Goal: Information Seeking & Learning: Learn about a topic

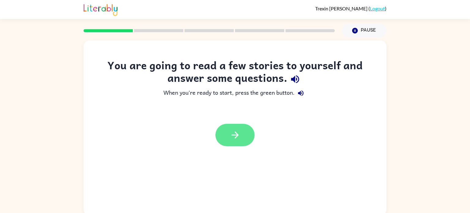
click at [233, 129] on icon "button" at bounding box center [235, 134] width 11 height 11
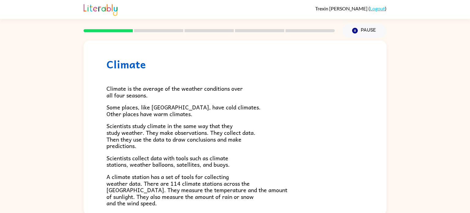
scroll to position [2, 0]
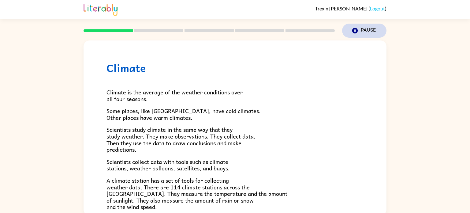
click at [352, 31] on icon "Pause" at bounding box center [354, 30] width 7 height 7
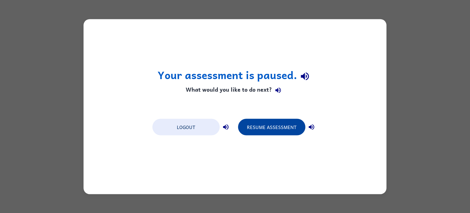
click at [265, 128] on button "Resume Assessment" at bounding box center [271, 126] width 67 height 17
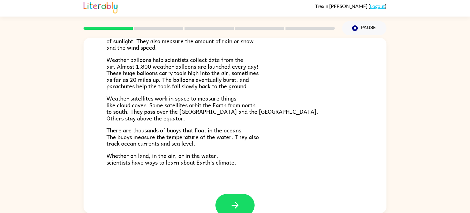
scroll to position [171, 0]
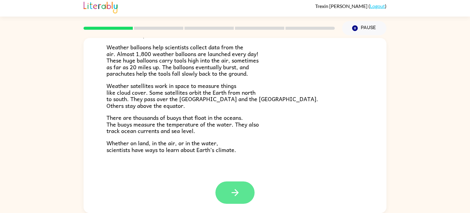
click at [235, 189] on icon "button" at bounding box center [234, 192] width 7 height 7
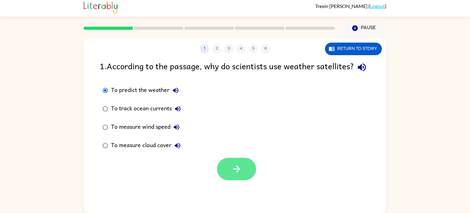
click at [231, 174] on icon "button" at bounding box center [236, 168] width 11 height 11
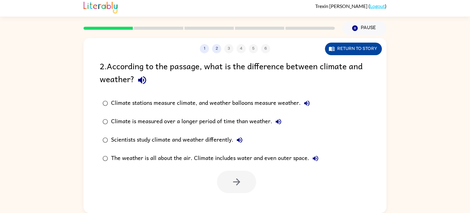
click at [354, 49] on button "Return to story" at bounding box center [353, 49] width 57 height 13
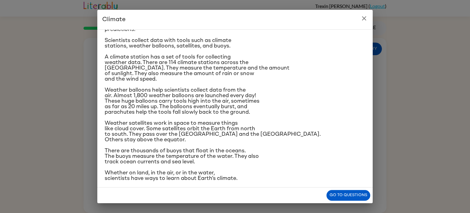
scroll to position [72, 0]
click at [346, 196] on button "Go to questions" at bounding box center [348, 195] width 44 height 11
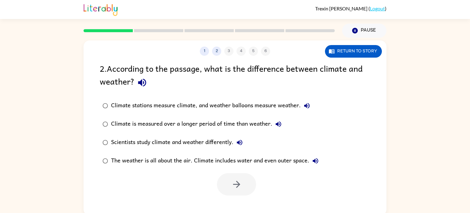
scroll to position [2, 0]
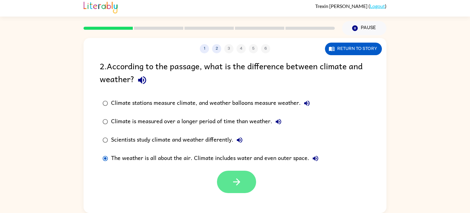
click at [238, 177] on icon "button" at bounding box center [236, 181] width 11 height 11
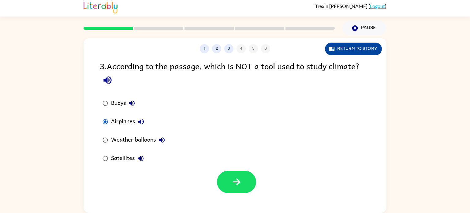
click at [348, 51] on button "Return to story" at bounding box center [353, 49] width 57 height 13
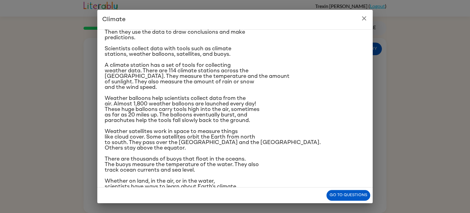
scroll to position [72, 0]
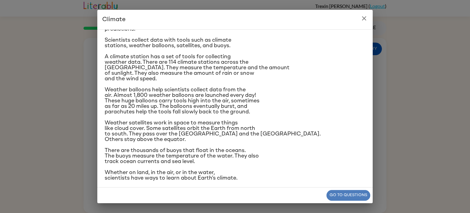
click at [344, 194] on button "Go to questions" at bounding box center [348, 195] width 44 height 11
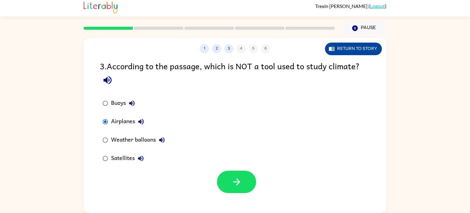
click at [362, 46] on button "Return to story" at bounding box center [353, 49] width 57 height 13
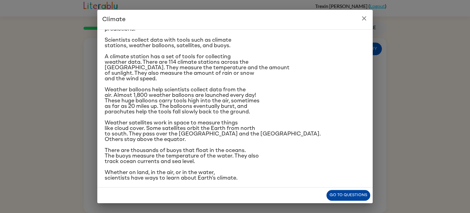
click at [348, 198] on button "Go to questions" at bounding box center [348, 195] width 44 height 11
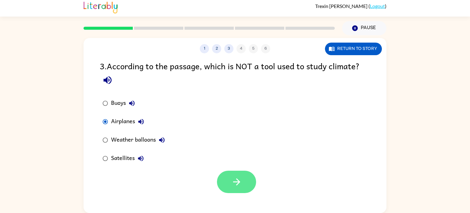
click at [239, 183] on icon "button" at bounding box center [236, 181] width 11 height 11
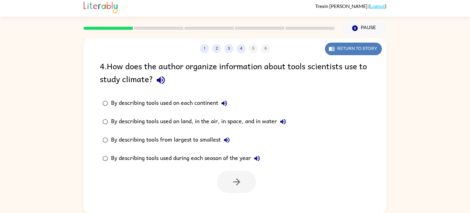
click at [361, 52] on button "Return to story" at bounding box center [353, 49] width 57 height 13
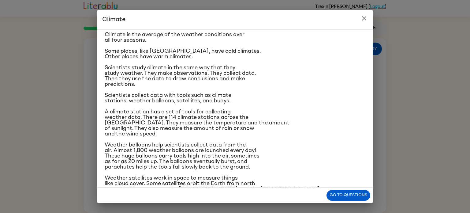
scroll to position [18, 0]
click at [335, 191] on button "Go to questions" at bounding box center [348, 195] width 44 height 11
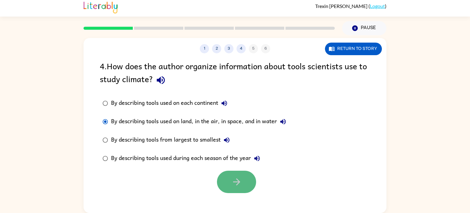
click at [225, 179] on button "button" at bounding box center [236, 181] width 39 height 22
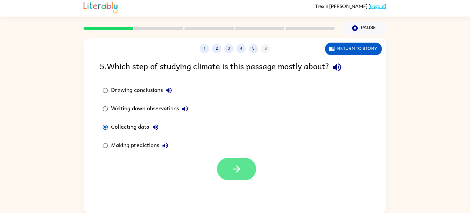
click at [251, 169] on button "button" at bounding box center [236, 168] width 39 height 22
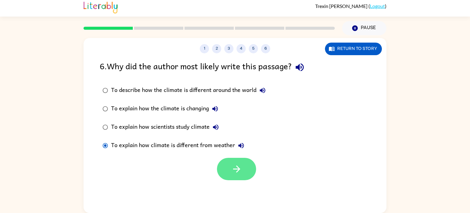
click at [242, 172] on icon "button" at bounding box center [236, 168] width 11 height 11
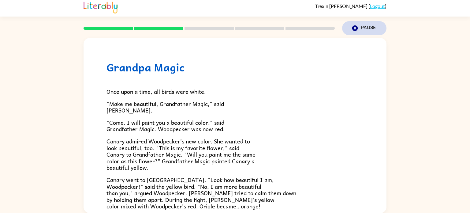
click at [363, 31] on button "Pause Pause" at bounding box center [364, 28] width 44 height 14
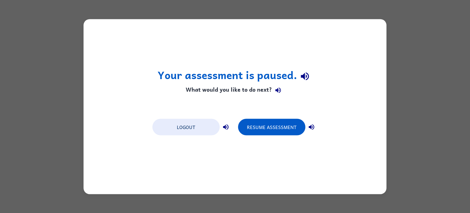
scroll to position [0, 0]
click at [272, 118] on div "Resume Assessment" at bounding box center [278, 126] width 80 height 17
click at [267, 130] on button "Resume Assessment" at bounding box center [271, 126] width 67 height 17
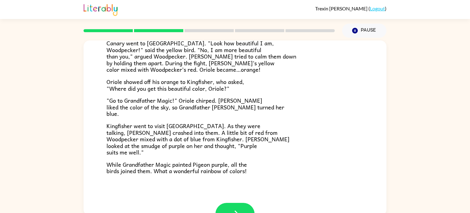
scroll to position [158, 0]
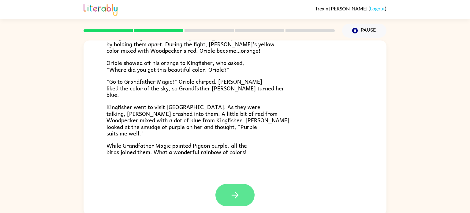
click at [239, 189] on button "button" at bounding box center [234, 194] width 39 height 22
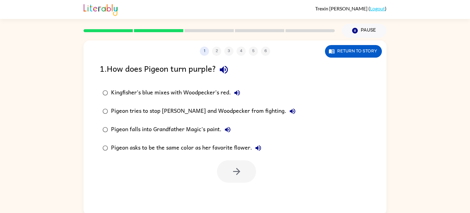
scroll to position [0, 0]
click at [242, 166] on button "button" at bounding box center [236, 171] width 39 height 22
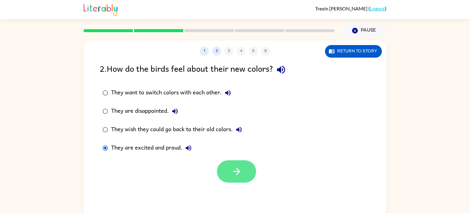
click at [230, 164] on button "button" at bounding box center [236, 171] width 39 height 22
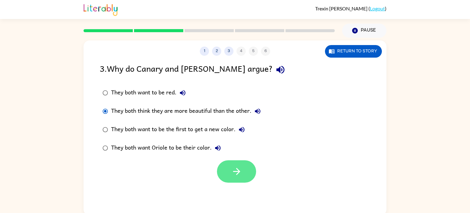
click at [235, 166] on icon "button" at bounding box center [236, 171] width 11 height 11
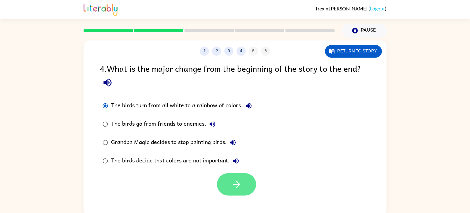
click at [237, 181] on icon "button" at bounding box center [236, 184] width 11 height 11
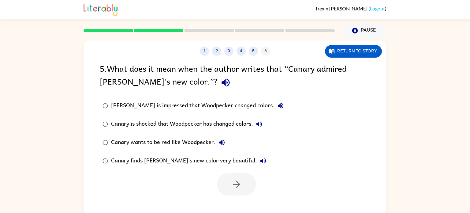
click at [111, 100] on div "[PERSON_NAME] is impressed that Woodpecker changed colors." at bounding box center [199, 105] width 176 height 12
click at [245, 183] on button "button" at bounding box center [236, 184] width 39 height 22
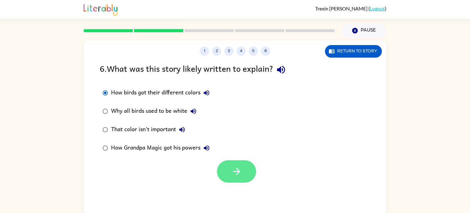
click at [243, 169] on button "button" at bounding box center [236, 171] width 39 height 22
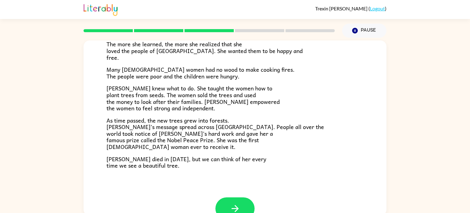
scroll to position [159, 0]
click at [234, 203] on icon "button" at bounding box center [235, 207] width 11 height 11
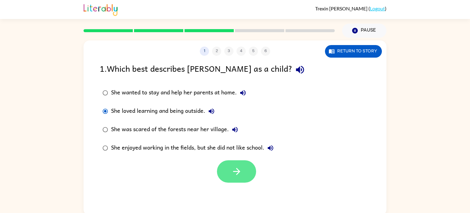
click at [243, 172] on button "button" at bounding box center [236, 171] width 39 height 22
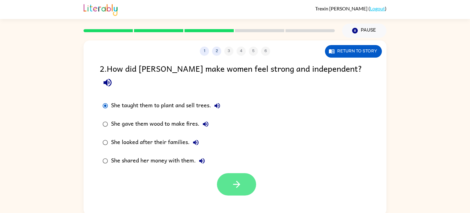
click at [234, 173] on button "button" at bounding box center [236, 184] width 39 height 22
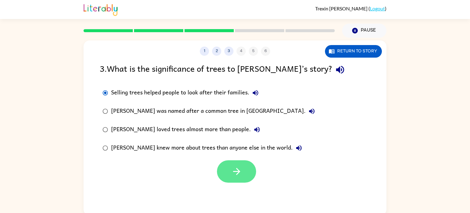
click at [234, 169] on icon "button" at bounding box center [236, 171] width 11 height 11
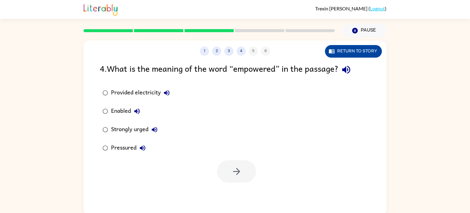
click at [351, 48] on button "Return to story" at bounding box center [353, 51] width 57 height 13
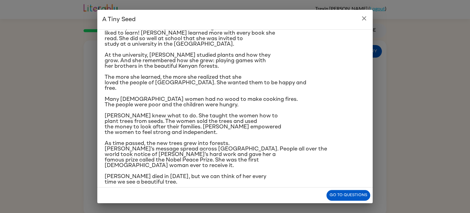
scroll to position [72, 0]
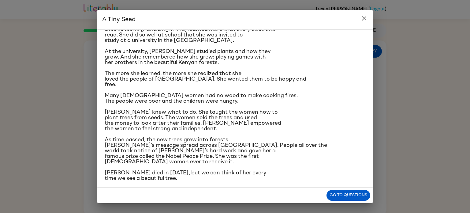
click at [193, 87] on div "In a village on the slopes of [GEOGRAPHIC_DATA] in [GEOGRAPHIC_DATA], a little …" at bounding box center [235, 71] width 261 height 218
click at [340, 194] on button "Go to questions" at bounding box center [348, 195] width 44 height 11
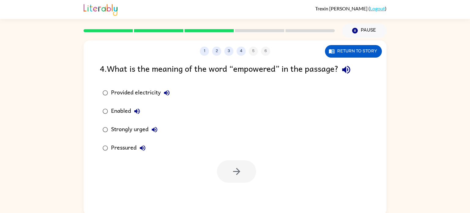
click at [113, 135] on div "Strongly urged" at bounding box center [136, 129] width 50 height 12
click at [235, 163] on button "button" at bounding box center [236, 171] width 39 height 22
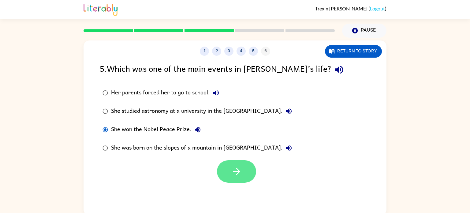
click at [243, 166] on button "button" at bounding box center [236, 171] width 39 height 22
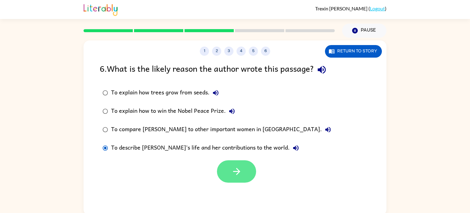
click at [245, 172] on button "button" at bounding box center [236, 171] width 39 height 22
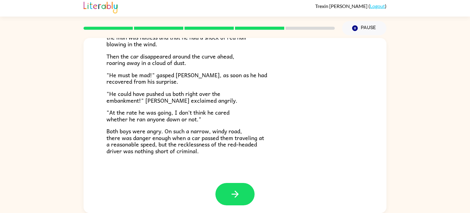
scroll to position [170, 0]
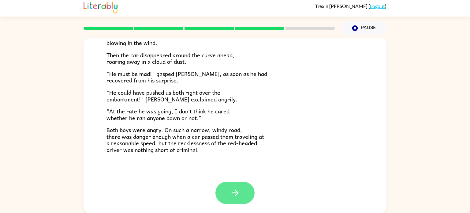
click at [239, 191] on icon "button" at bounding box center [235, 192] width 11 height 11
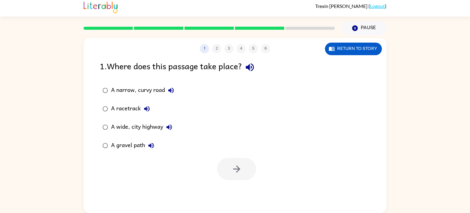
scroll to position [0, 0]
click at [350, 46] on button "Return to story" at bounding box center [353, 49] width 57 height 13
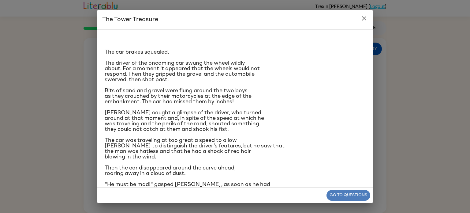
click at [362, 194] on button "Go to questions" at bounding box center [348, 195] width 44 height 11
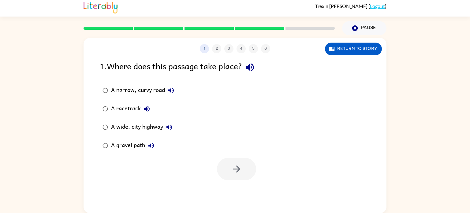
click at [113, 146] on div "A gravel path" at bounding box center [134, 145] width 46 height 12
click at [241, 175] on button "button" at bounding box center [236, 168] width 39 height 22
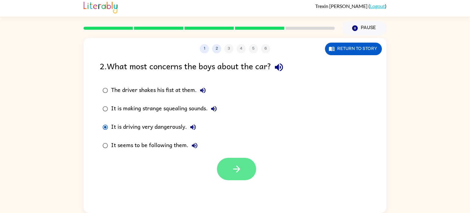
click at [232, 170] on icon "button" at bounding box center [236, 168] width 11 height 11
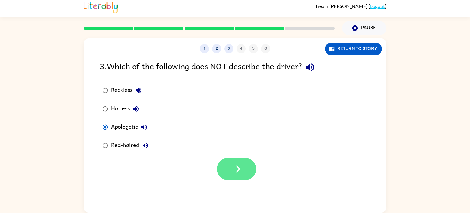
click at [227, 170] on button "button" at bounding box center [236, 168] width 39 height 22
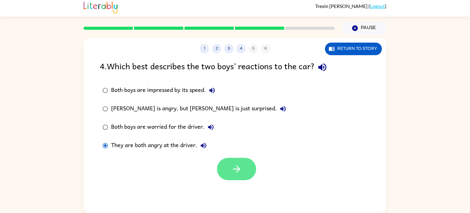
click at [231, 165] on icon "button" at bounding box center [236, 168] width 11 height 11
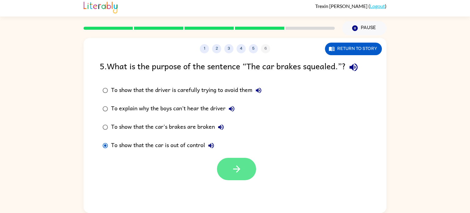
click at [245, 170] on button "button" at bounding box center [236, 168] width 39 height 22
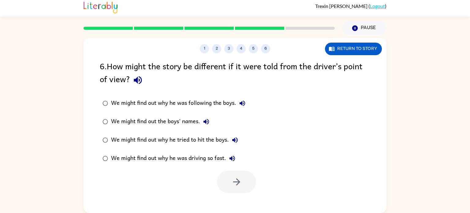
click at [147, 157] on div "We might find out why he was driving so fast." at bounding box center [174, 158] width 127 height 12
click at [248, 185] on button "button" at bounding box center [236, 181] width 39 height 22
